Goal: Information Seeking & Learning: Learn about a topic

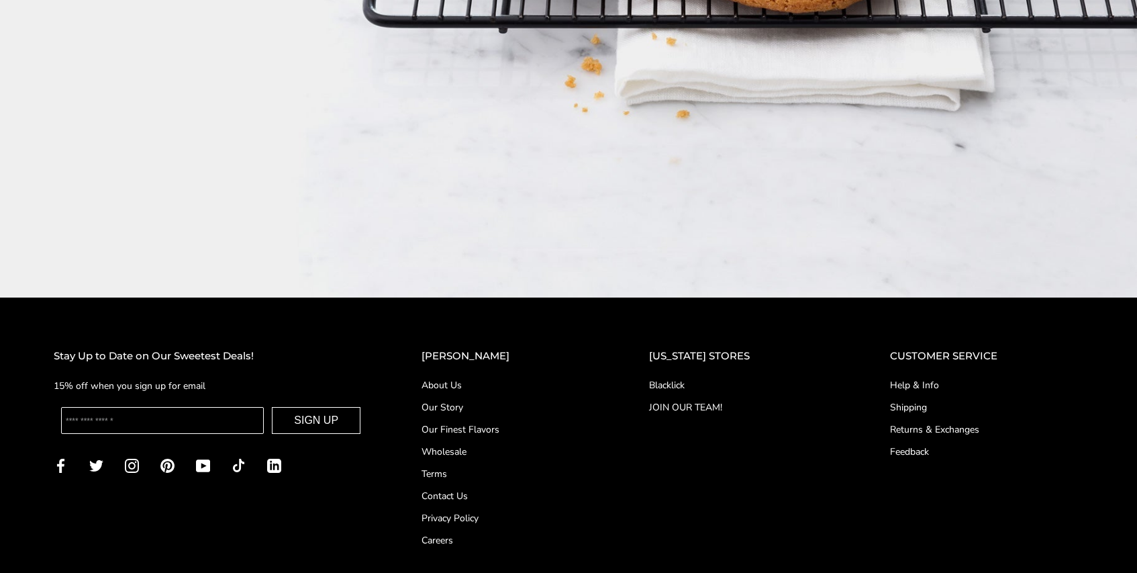
scroll to position [2397, 0]
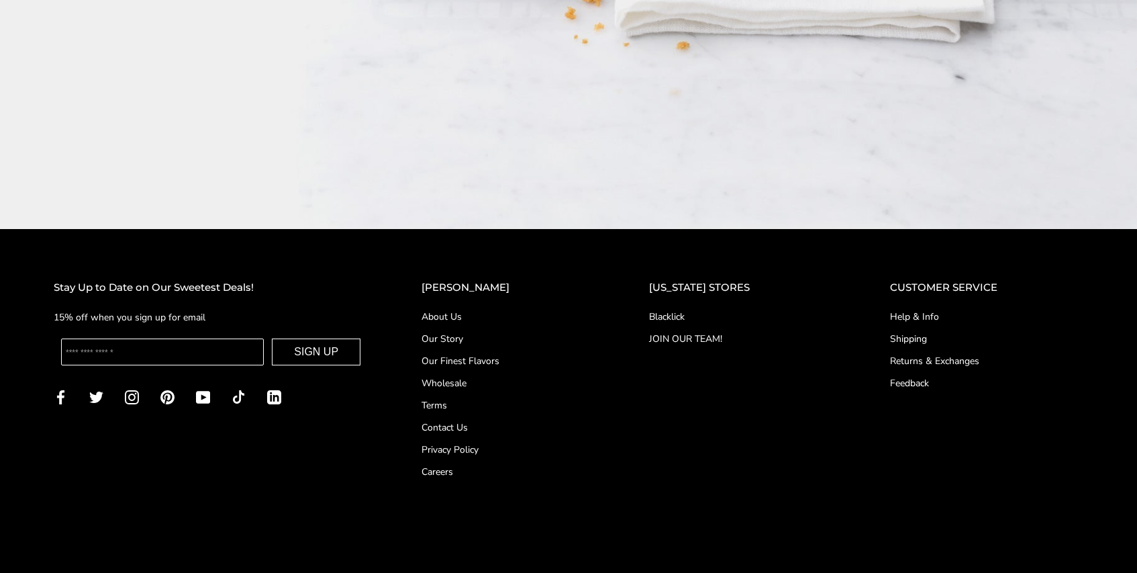
click at [466, 309] on link "About Us" at bounding box center [509, 316] width 174 height 14
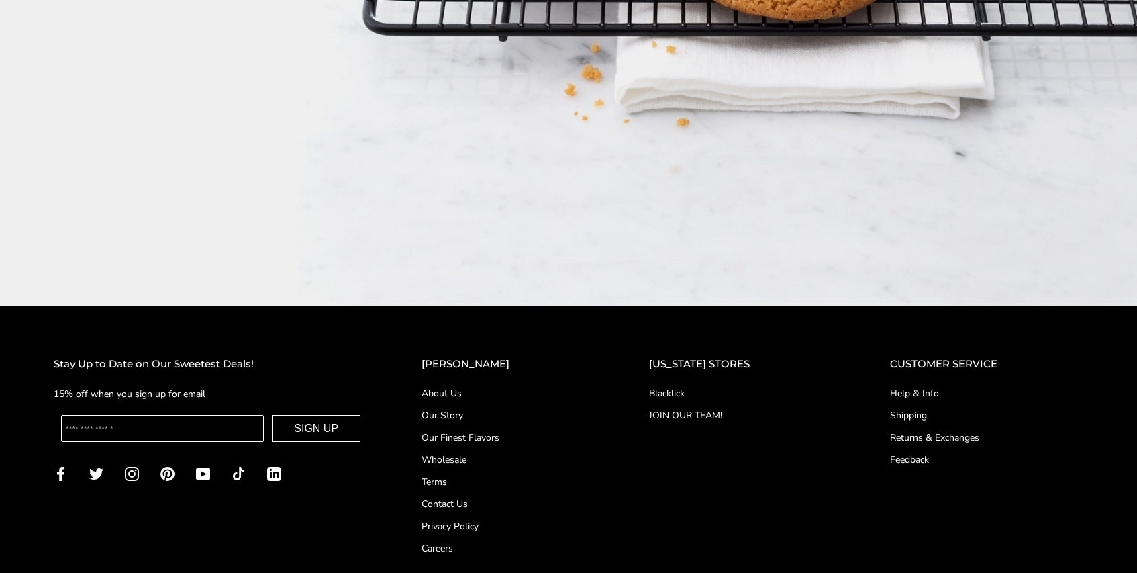
scroll to position [2417, 0]
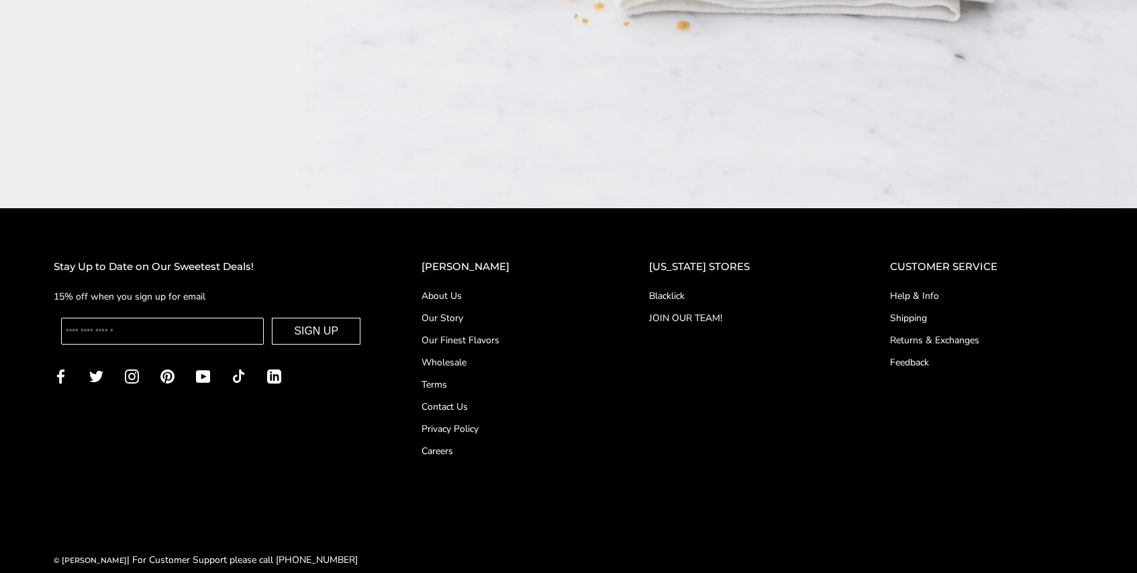
click at [477, 311] on link "Our Story" at bounding box center [509, 318] width 174 height 14
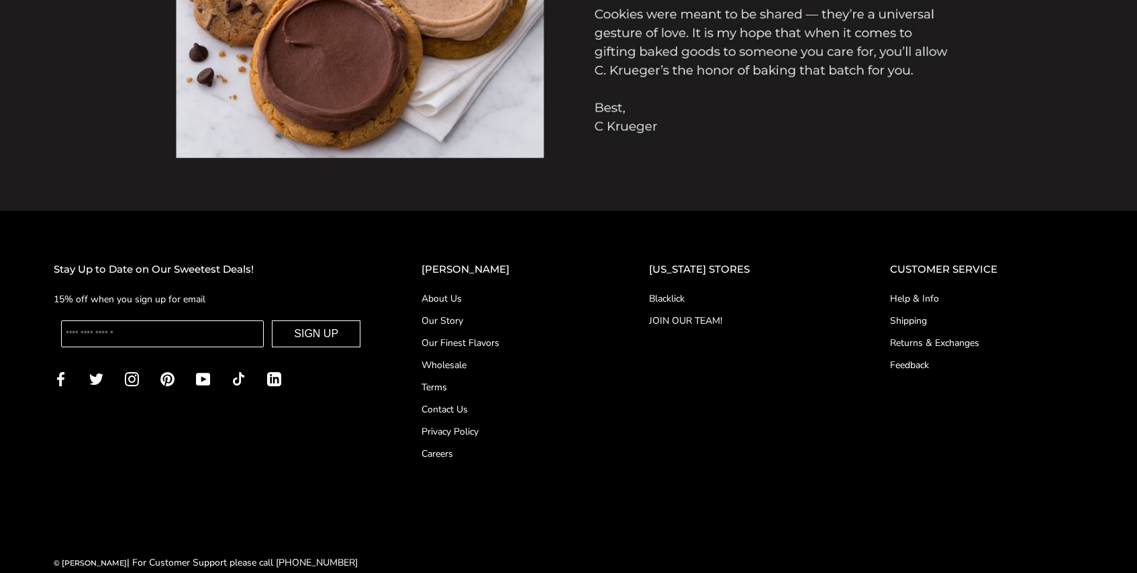
scroll to position [1438, 0]
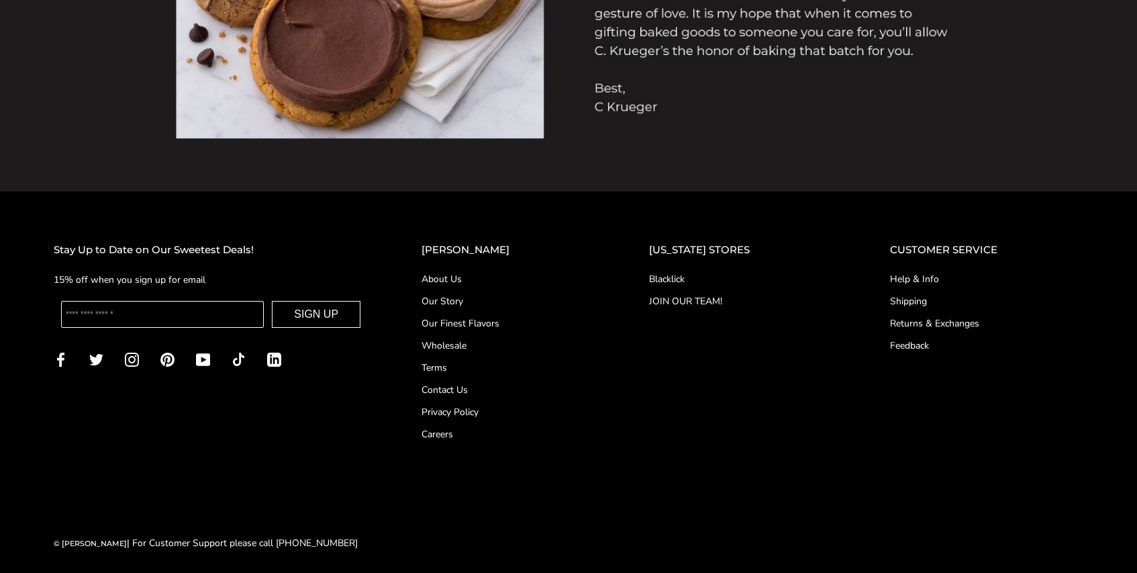
click at [725, 307] on link "JOIN OUR TEAM!" at bounding box center [742, 301] width 187 height 14
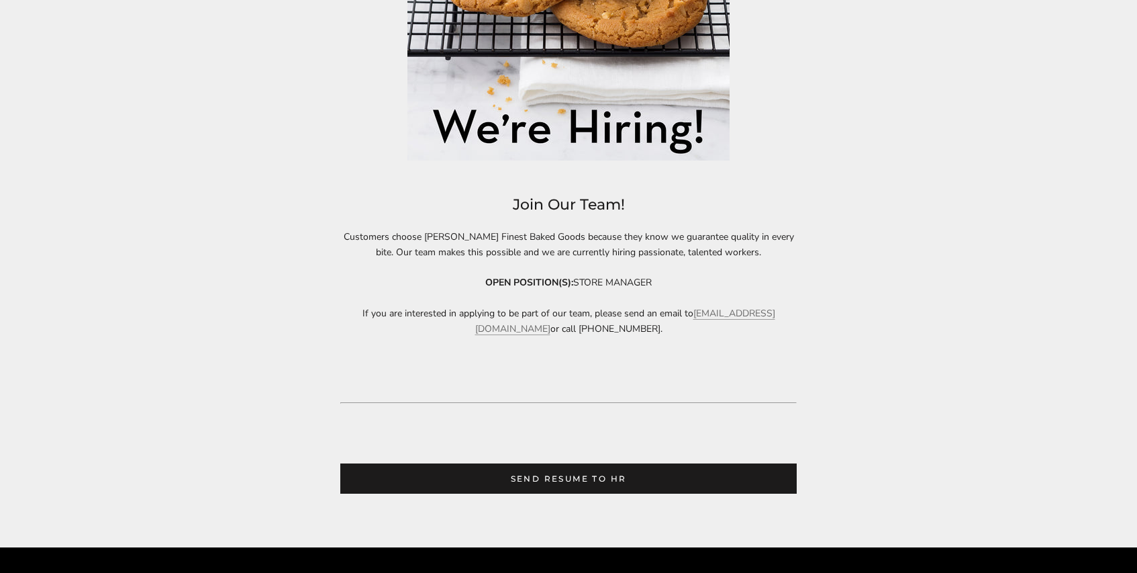
scroll to position [479, 0]
